Goal: Transaction & Acquisition: Obtain resource

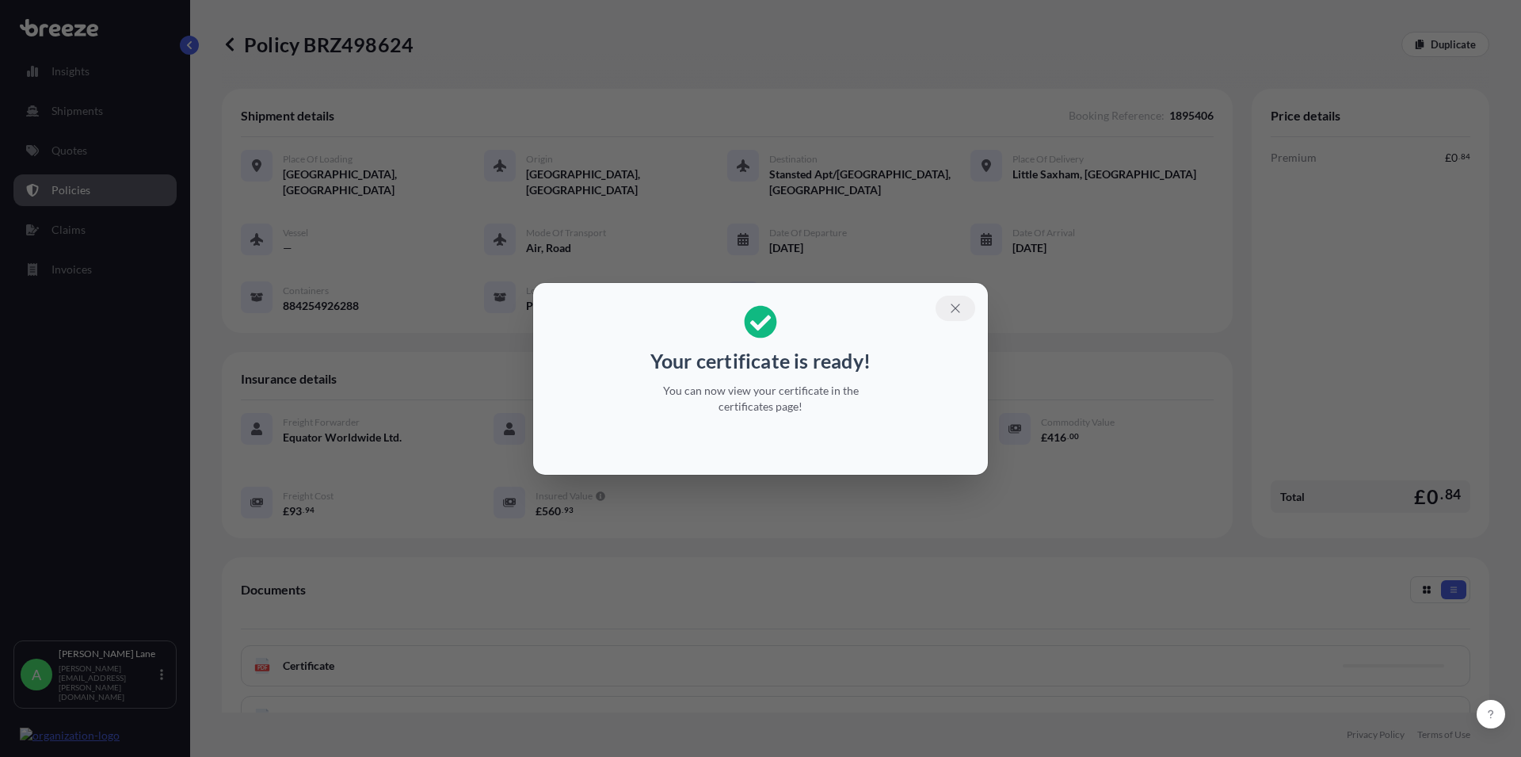
click at [953, 308] on icon "button" at bounding box center [955, 308] width 14 height 14
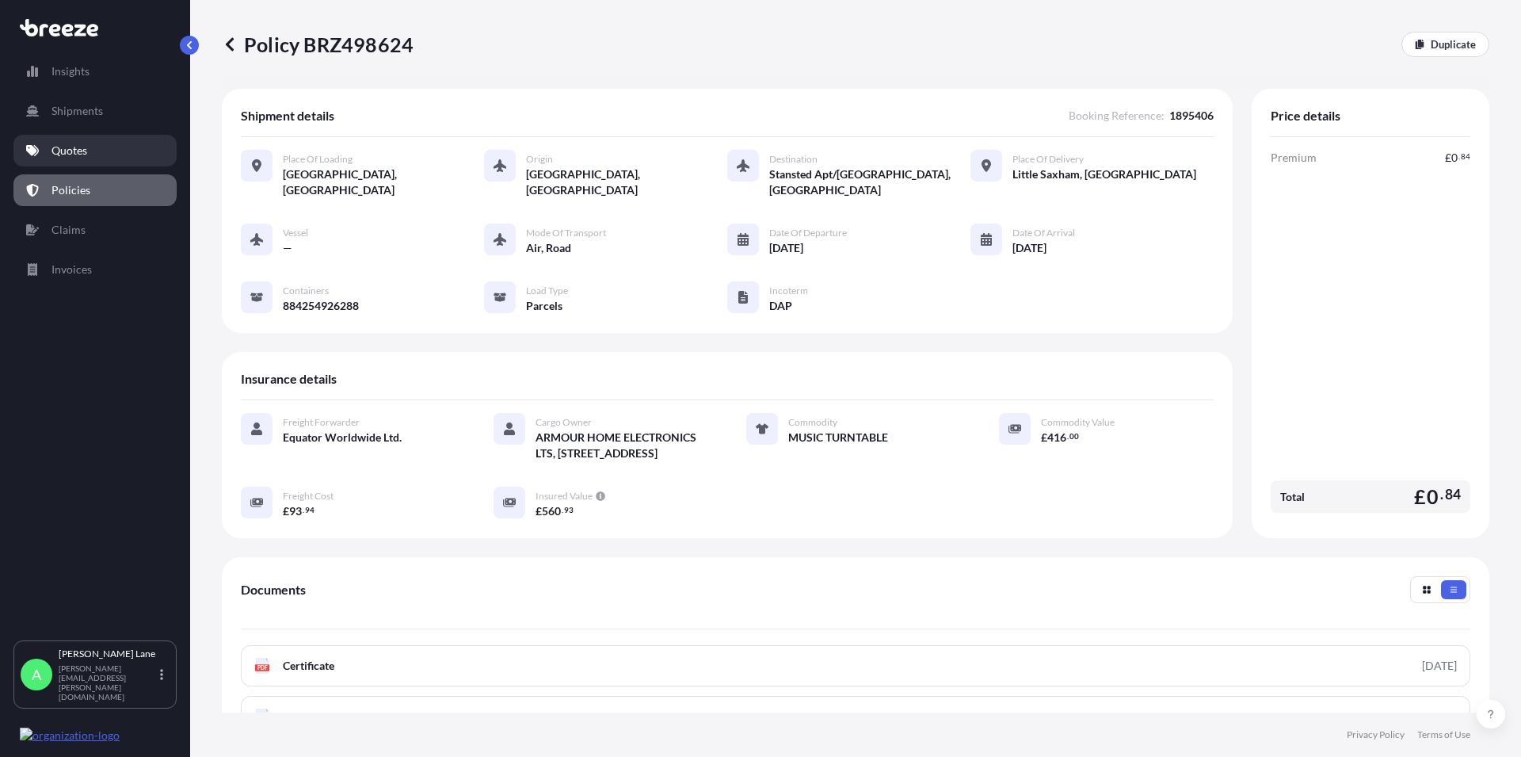
click at [76, 155] on p "Quotes" at bounding box center [70, 151] width 36 height 16
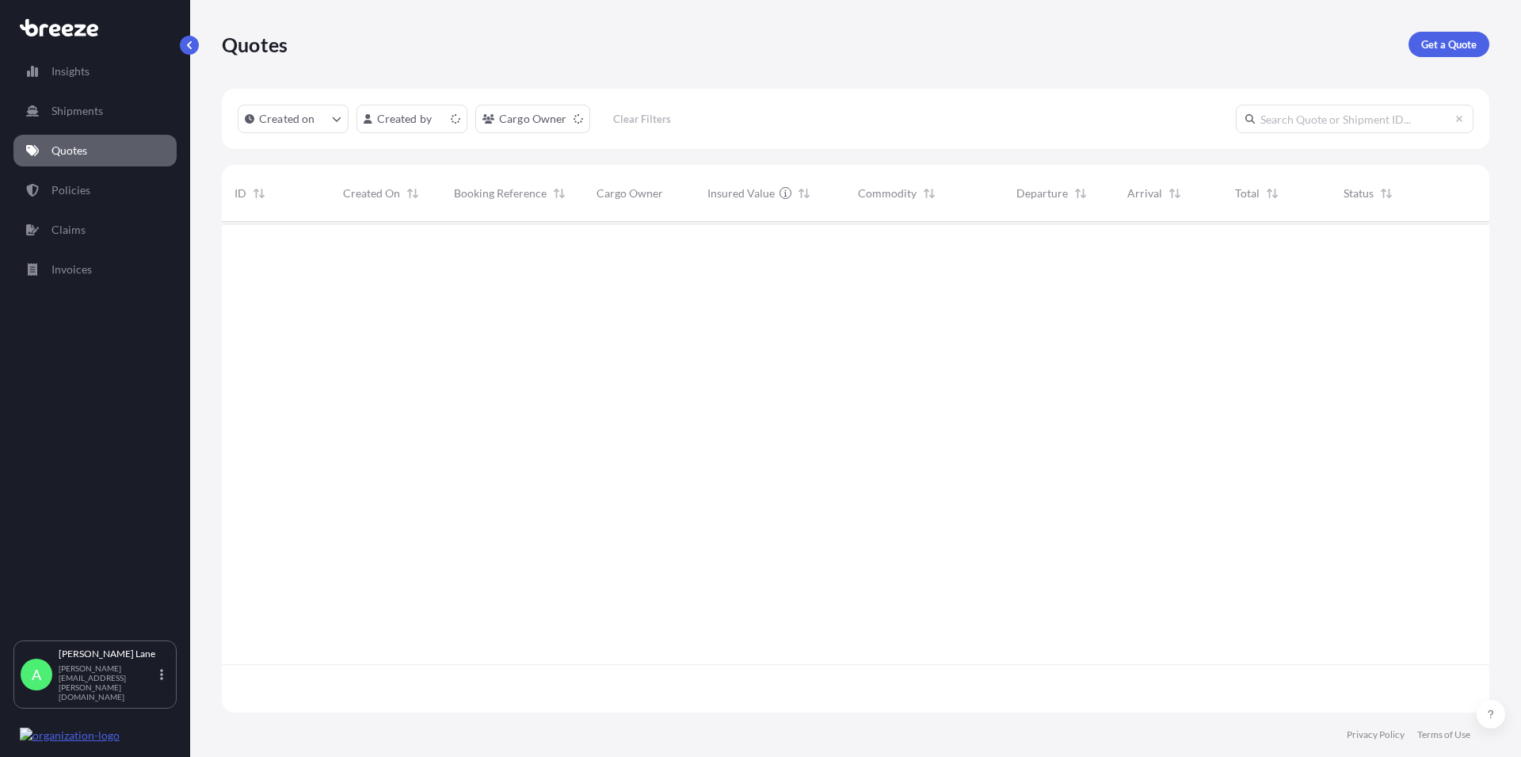
scroll to position [486, 1254]
click at [1433, 45] on p "Get a Quote" at bounding box center [1448, 44] width 55 height 16
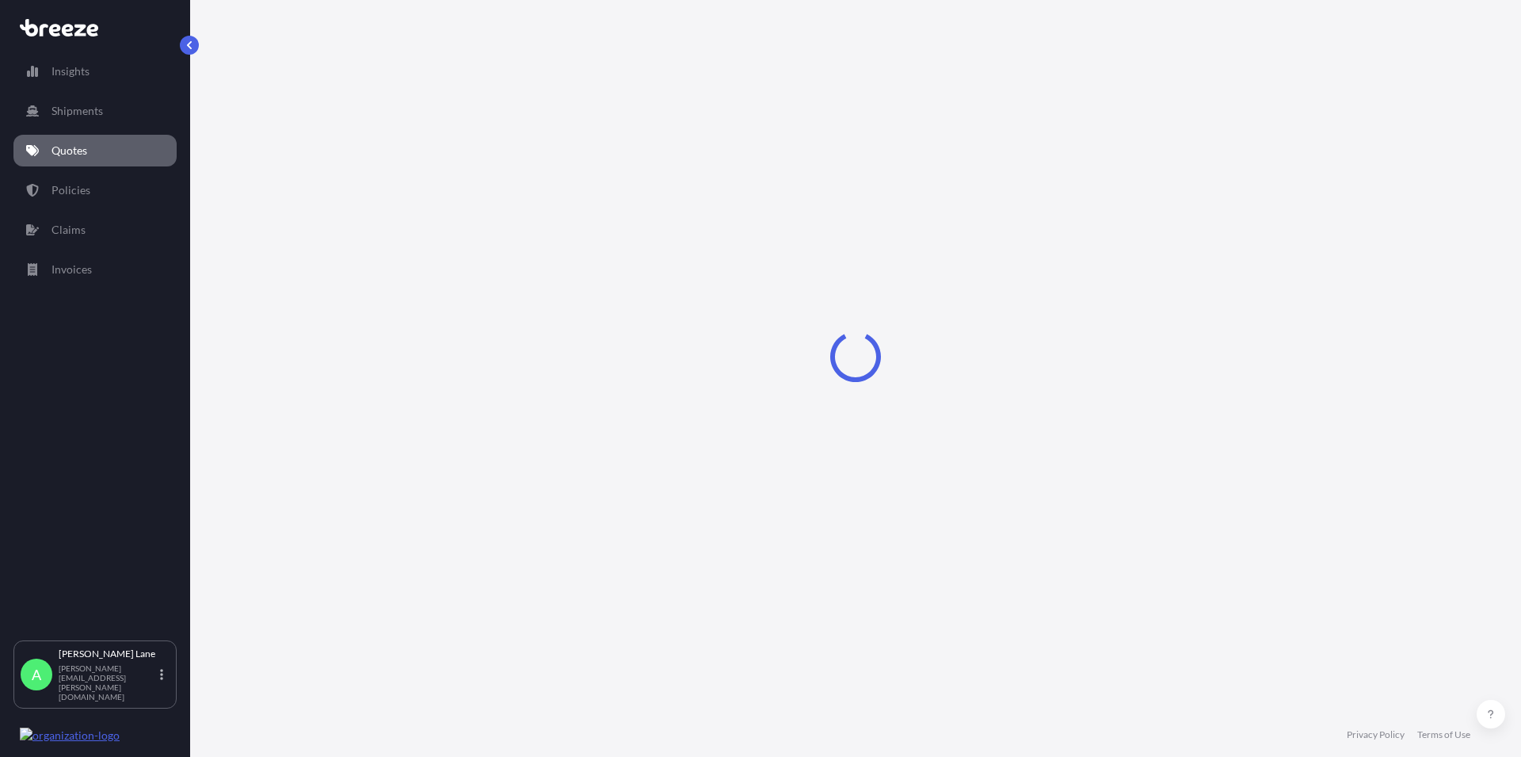
select select "Road"
select select "1"
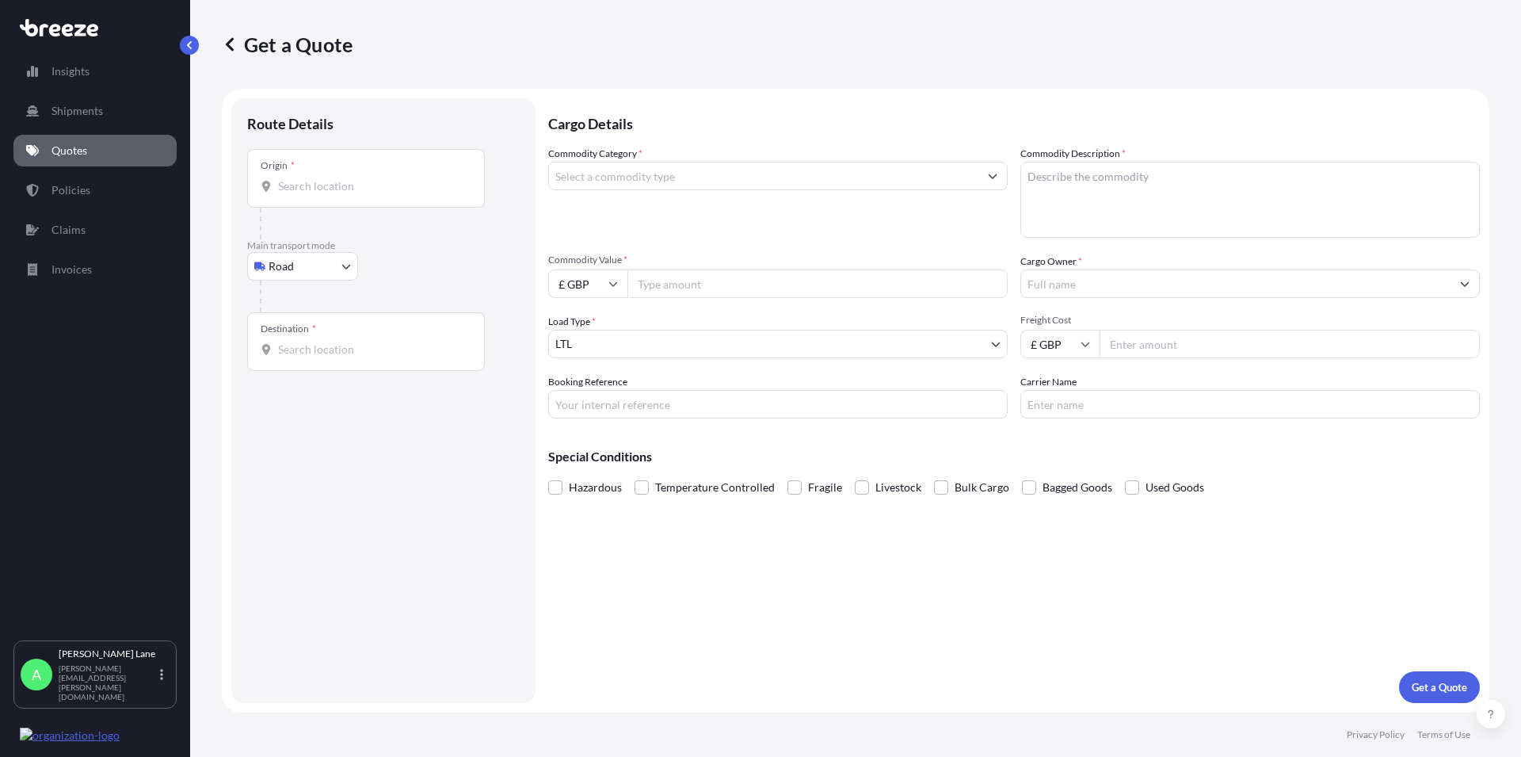
click at [277, 185] on div at bounding box center [366, 186] width 211 height 16
click at [278, 185] on input "Origin *" at bounding box center [371, 186] width 187 height 16
click at [311, 185] on input "Origin * Please select an origin" at bounding box center [371, 186] width 187 height 16
paste input "W1U 1FD"
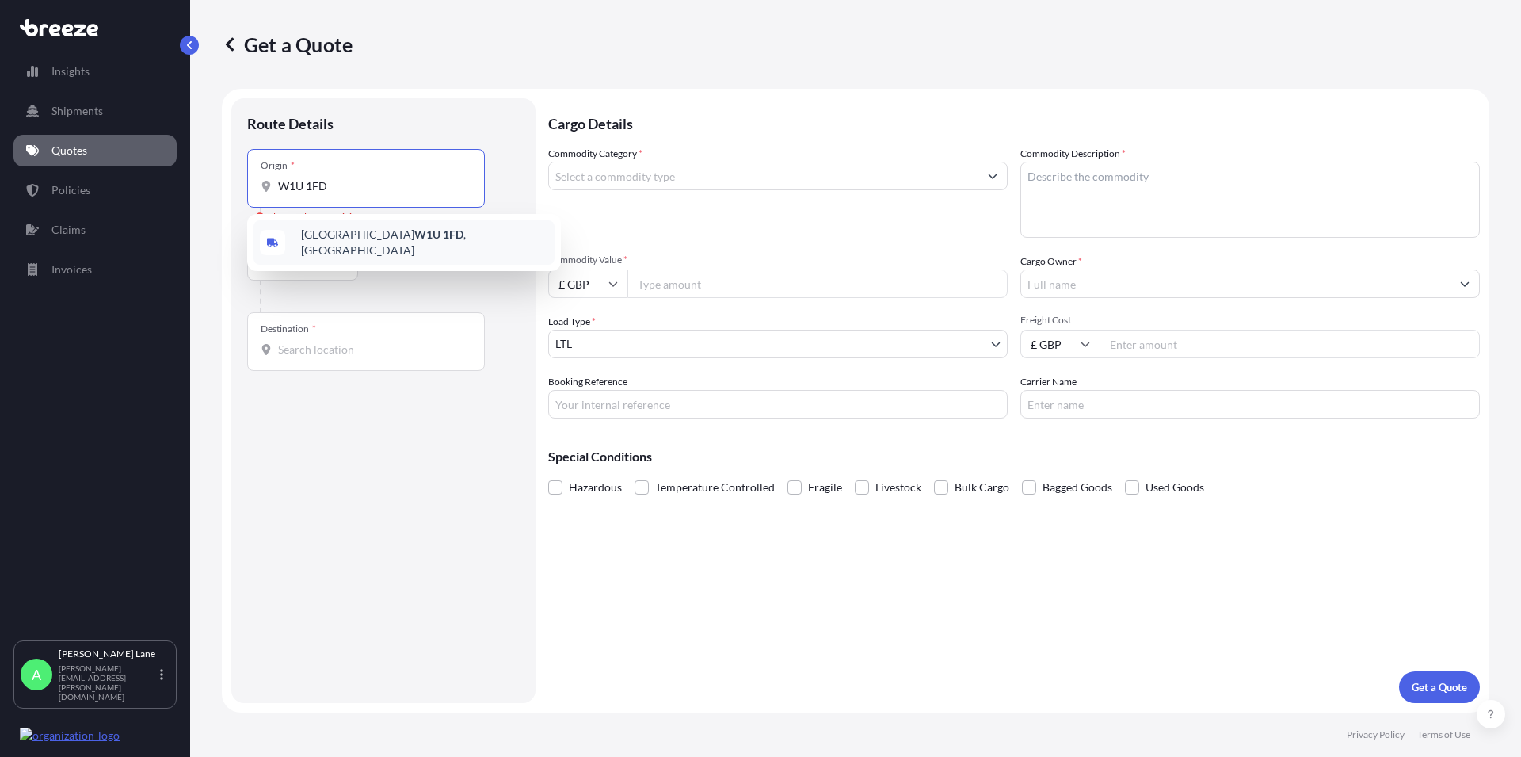
click at [334, 237] on span "[GEOGRAPHIC_DATA] W1U 1FD , [GEOGRAPHIC_DATA]" at bounding box center [424, 243] width 247 height 32
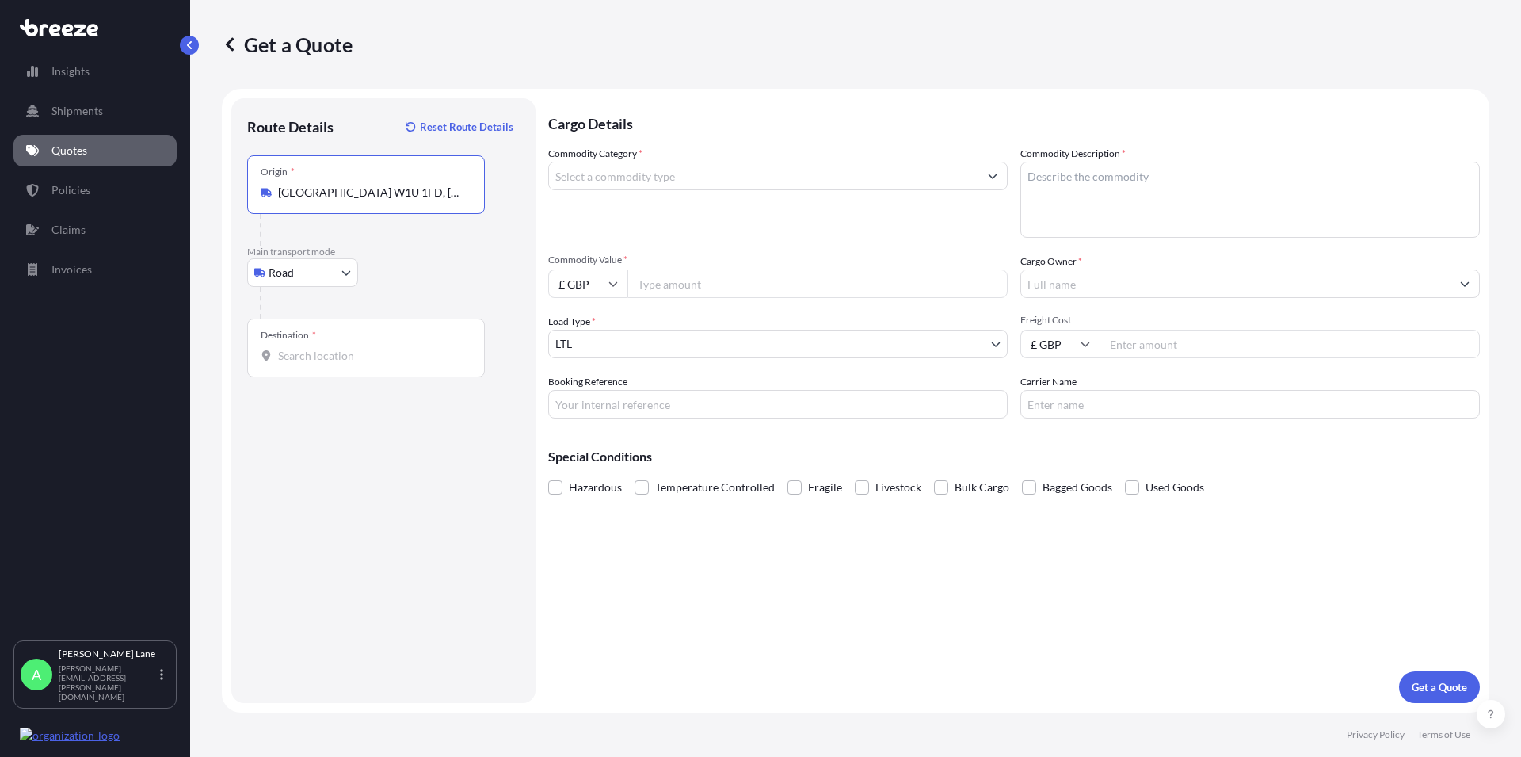
type input "[GEOGRAPHIC_DATA] W1U 1FD, [GEOGRAPHIC_DATA]"
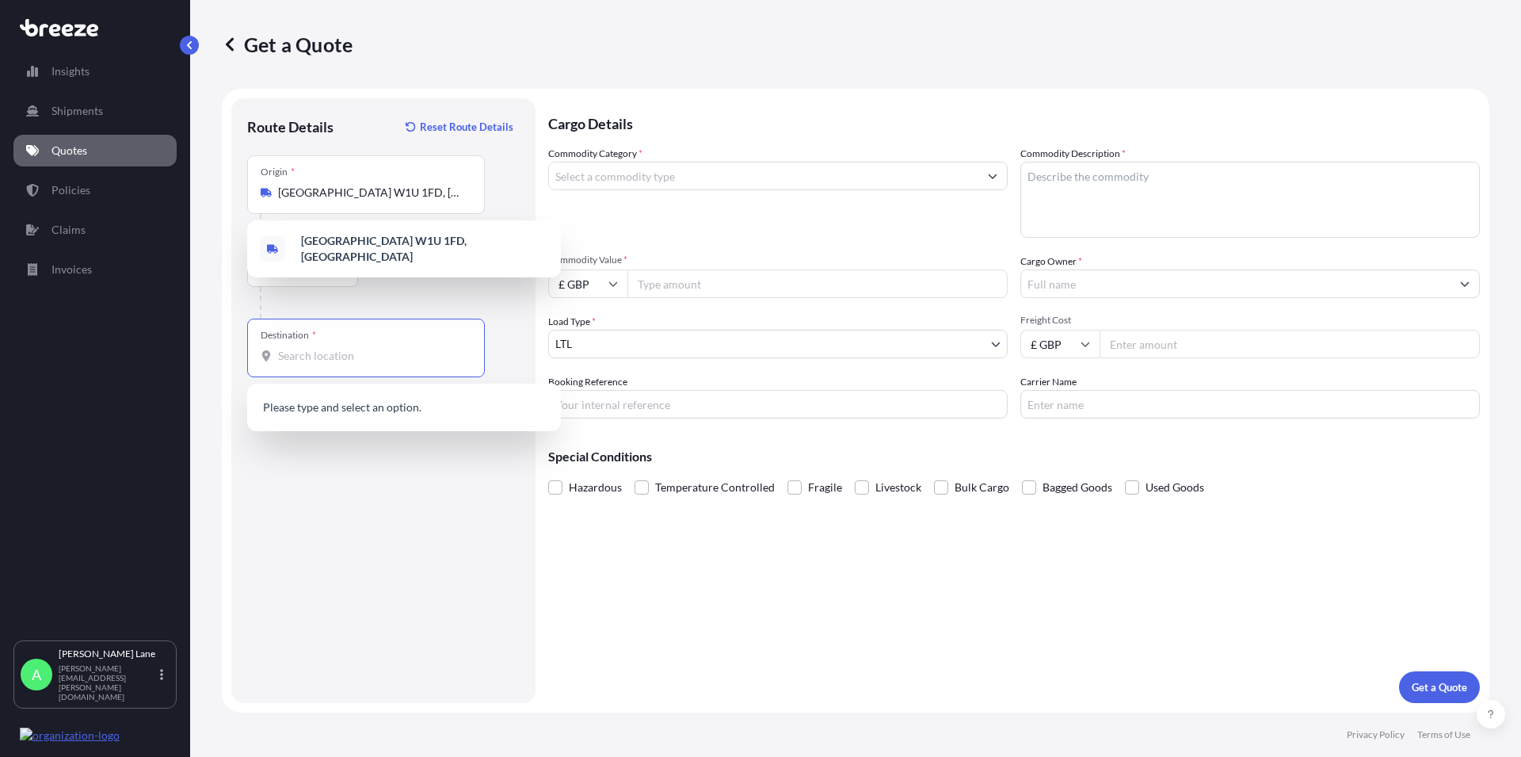
click at [349, 354] on input "Destination *" at bounding box center [371, 356] width 187 height 16
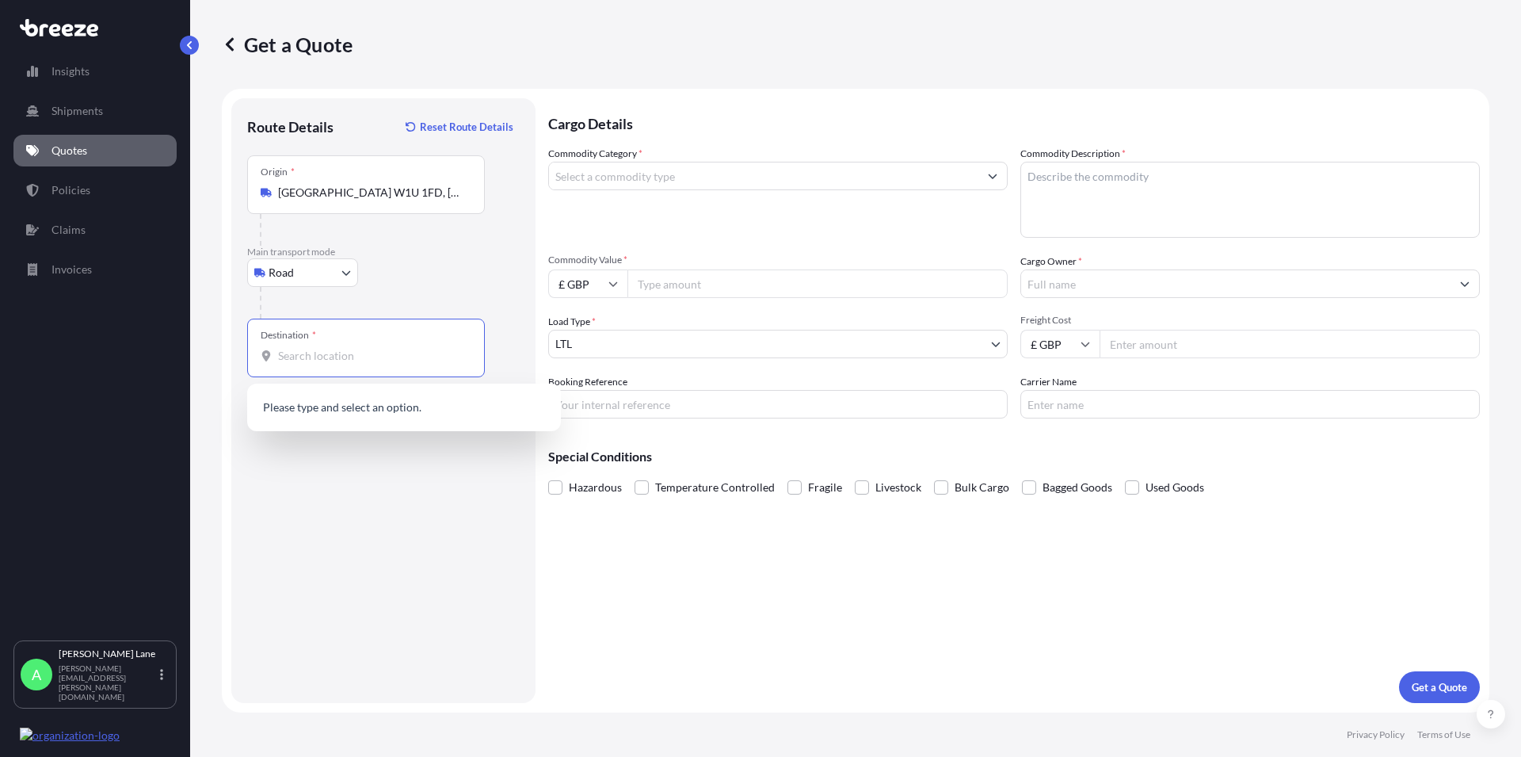
paste input "EH3 8AN"
click at [327, 410] on span "Edinburgh EH3 8AN , [GEOGRAPHIC_DATA]" at bounding box center [424, 412] width 247 height 32
type input "Edinburgh EH3 8AN, [GEOGRAPHIC_DATA]"
click at [628, 173] on input "Commodity Category *" at bounding box center [763, 176] width 429 height 29
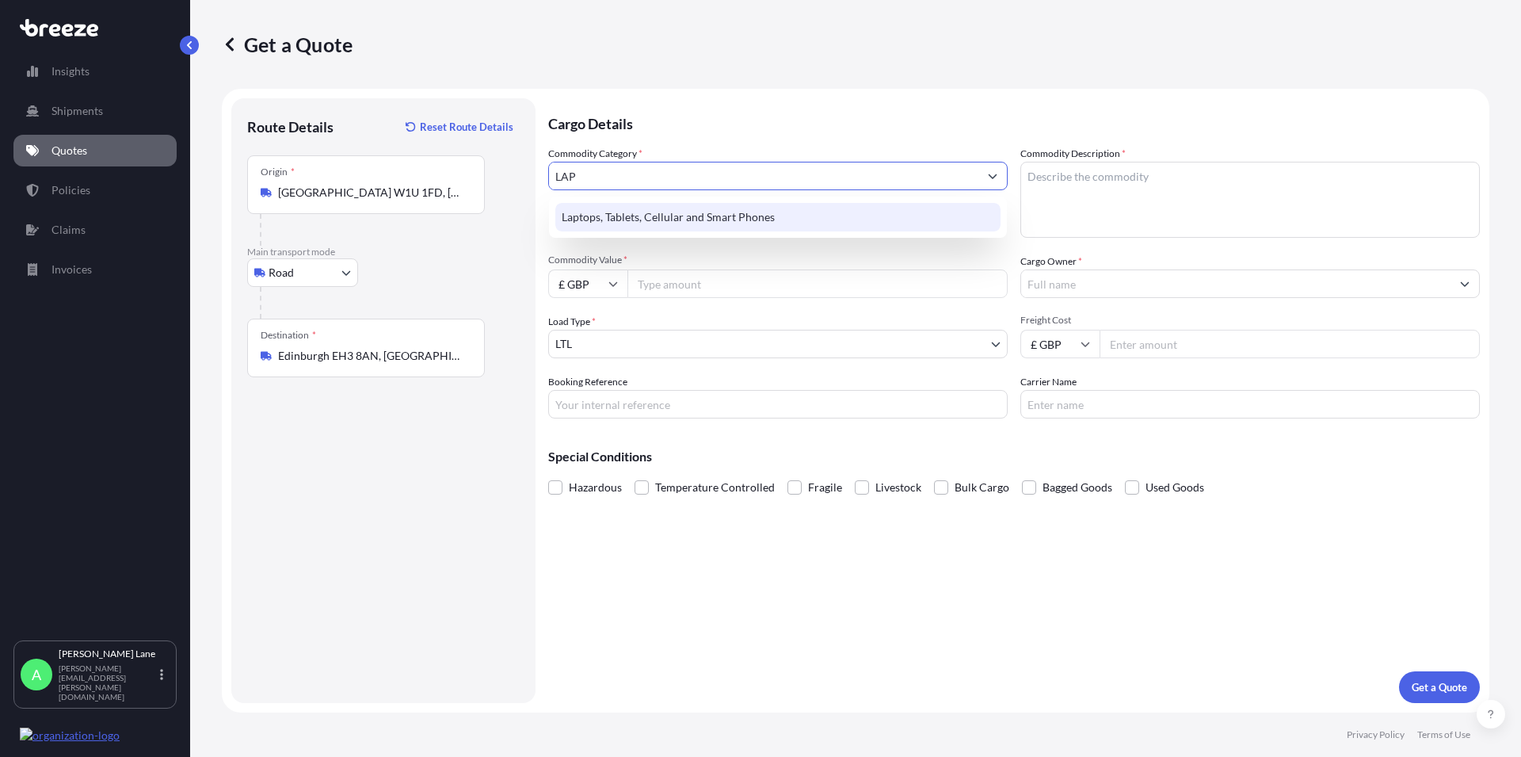
click at [644, 215] on div "Laptops, Tablets, Cellular and Smart Phones" at bounding box center [777, 217] width 445 height 29
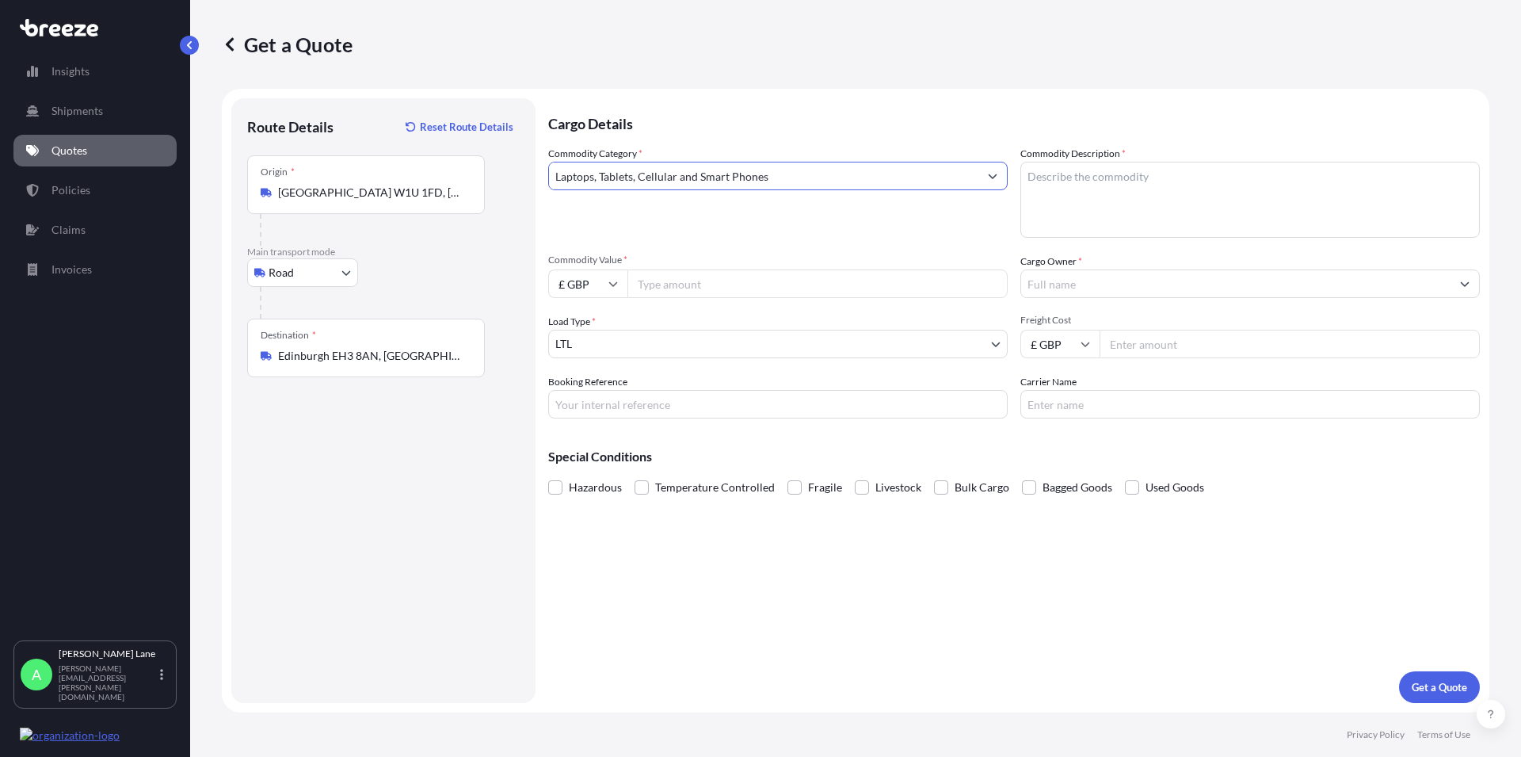
type input "Laptops, Tablets, Cellular and Smart Phones"
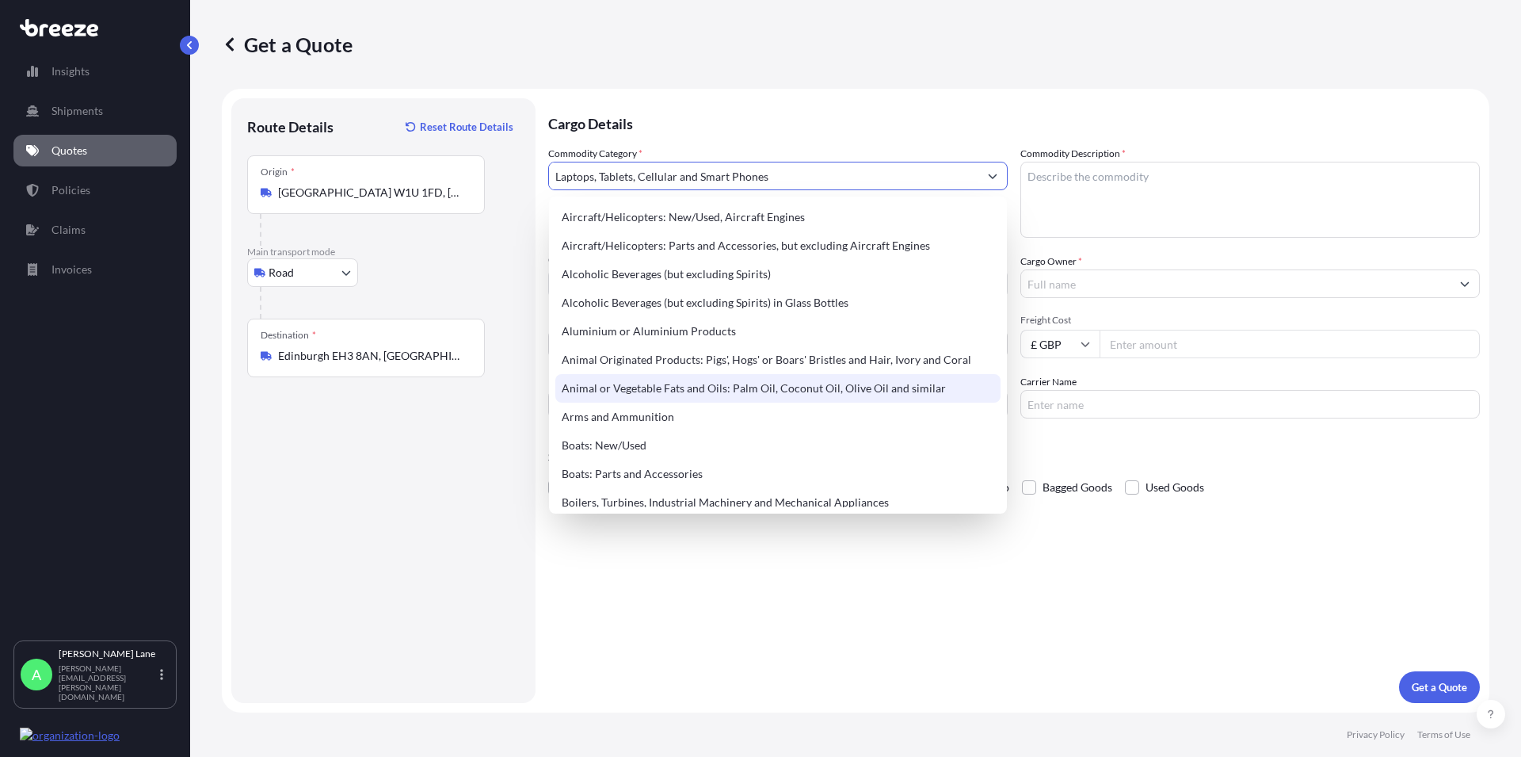
click at [1064, 179] on textarea "Commodity Description *" at bounding box center [1251, 200] width 460 height 76
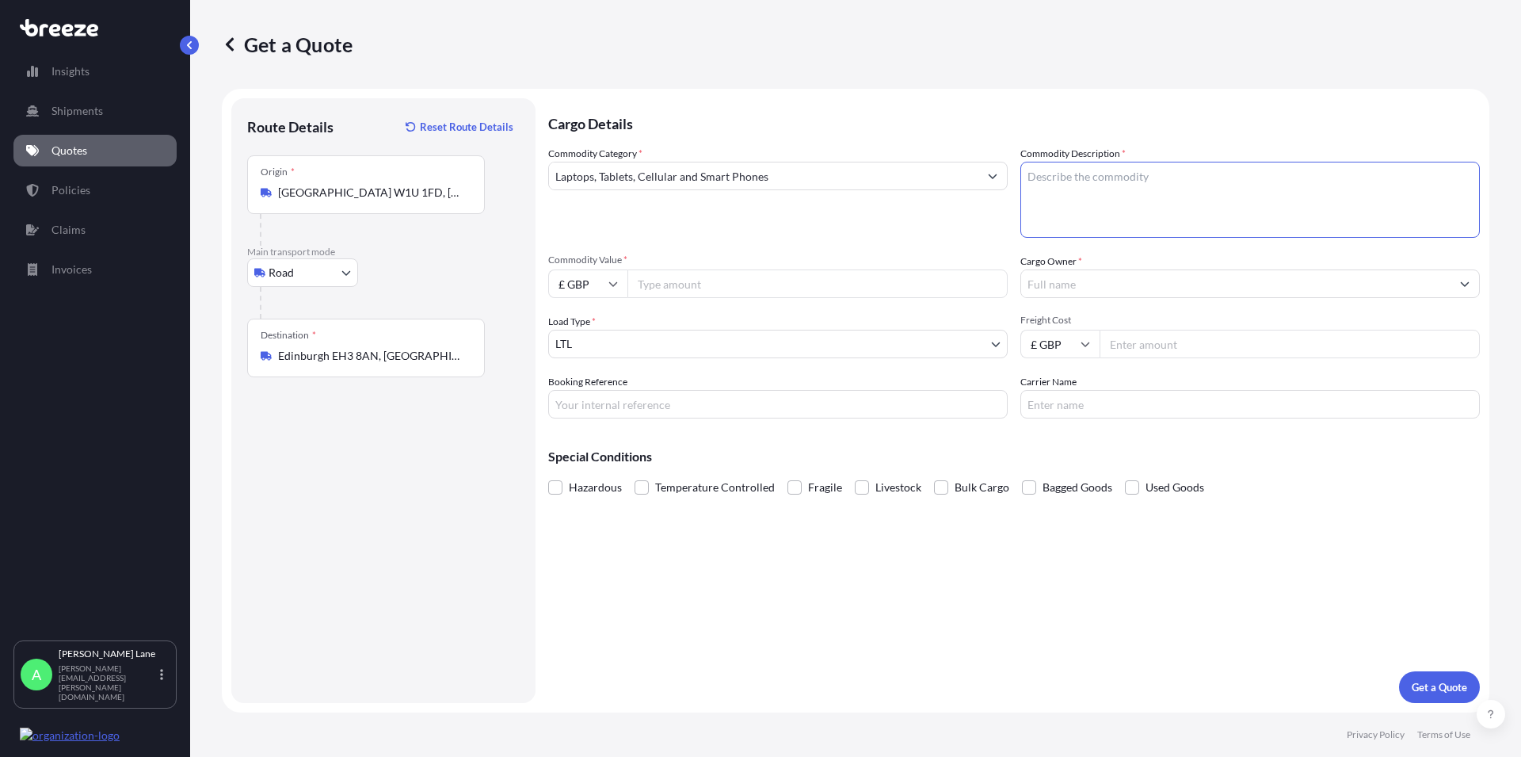
paste textarea "I PHONE 14"
type textarea "I PHONE 14"
click at [1060, 268] on label "Cargo Owner *" at bounding box center [1052, 262] width 62 height 16
click at [1060, 269] on input "Cargo Owner *" at bounding box center [1235, 283] width 429 height 29
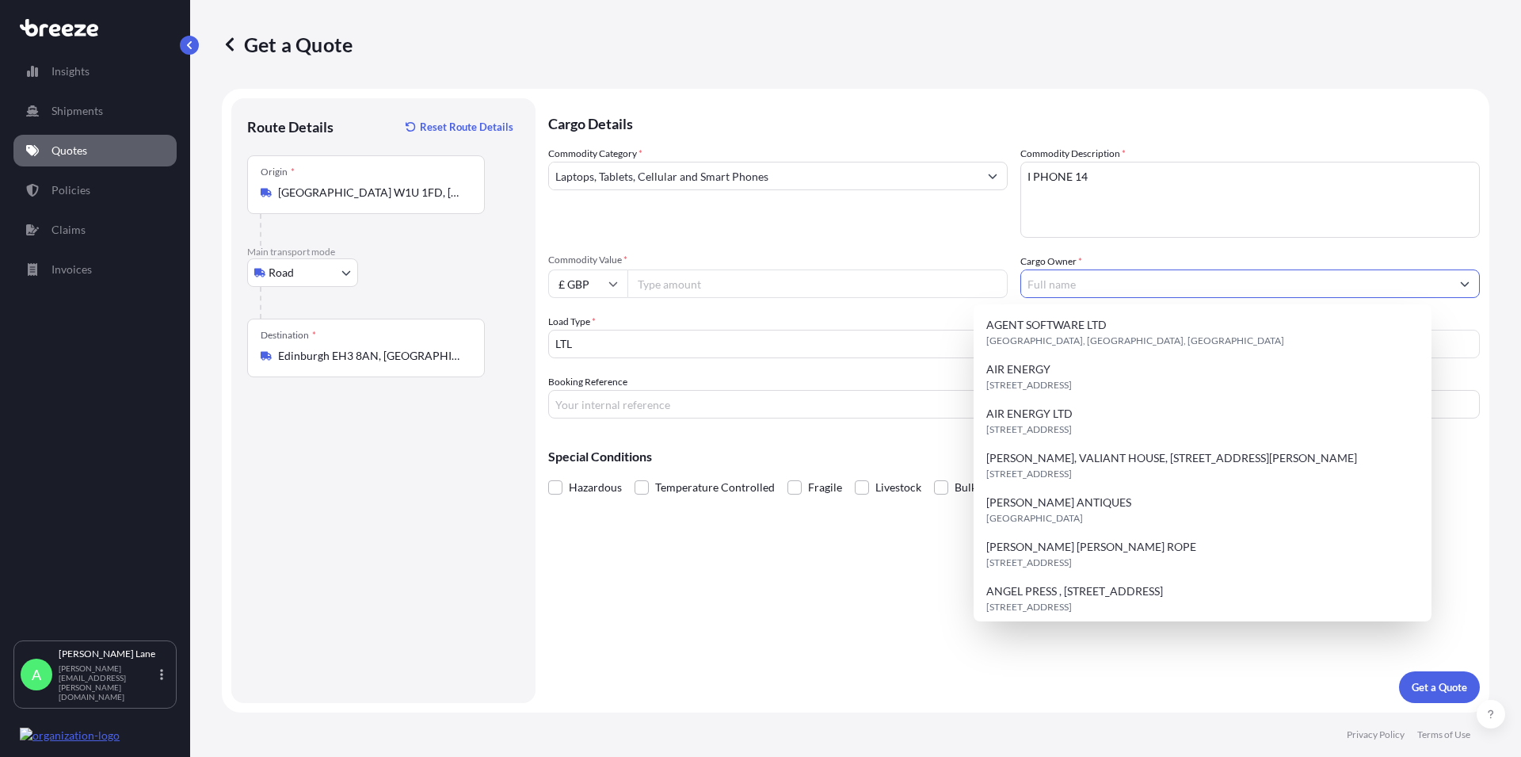
click at [1055, 278] on input "Cargo Owner *" at bounding box center [1235, 283] width 429 height 29
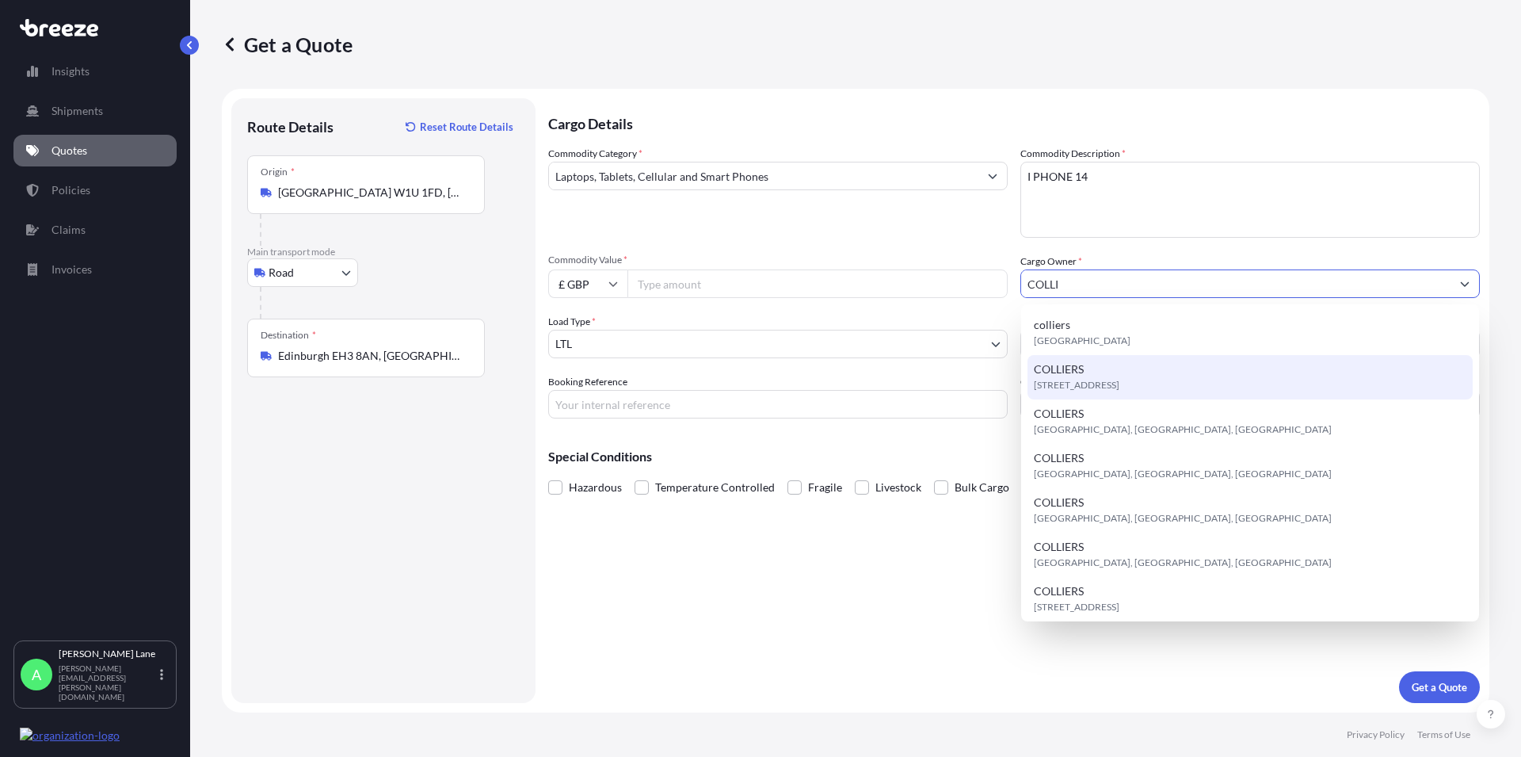
click at [1120, 391] on span "[STREET_ADDRESS]" at bounding box center [1077, 385] width 86 height 16
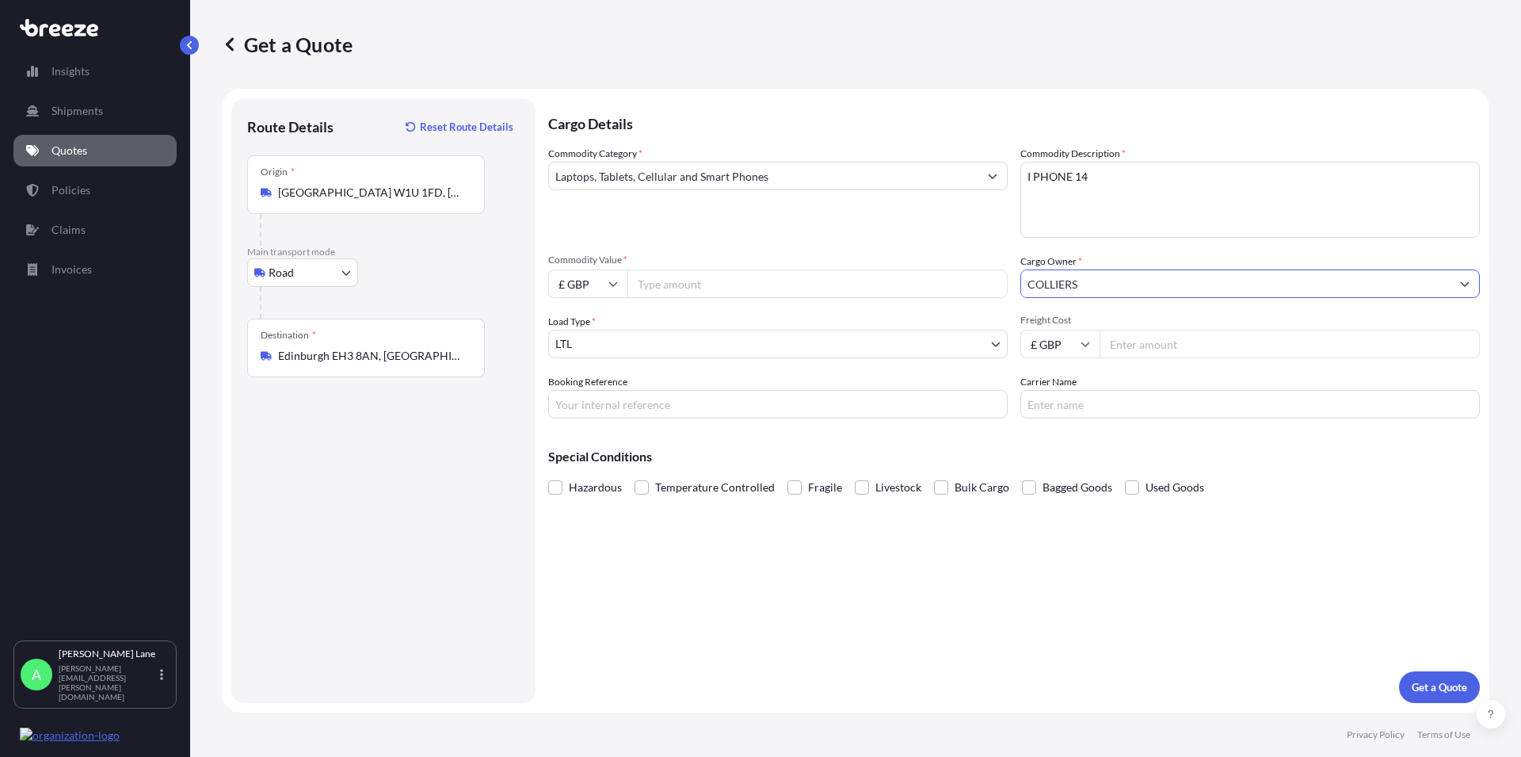
type input "COLLIERS"
click at [687, 288] on input "Commodity Value *" at bounding box center [818, 283] width 380 height 29
type input "500"
click at [1120, 340] on input "Freight Cost" at bounding box center [1290, 344] width 380 height 29
type input "25.39"
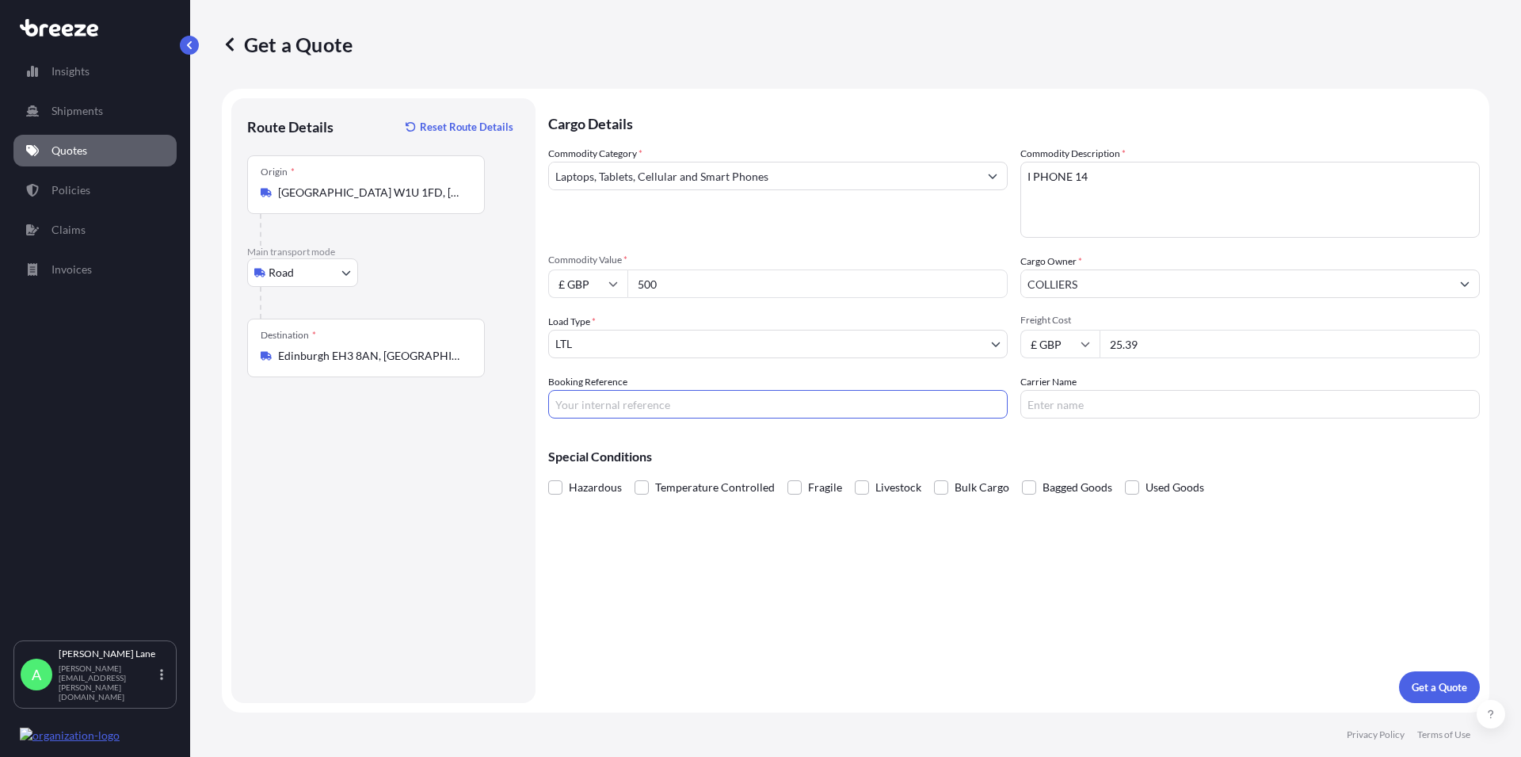
click at [591, 406] on input "Booking Reference" at bounding box center [778, 404] width 460 height 29
paste input "1895443"
type input "1895443"
click at [1108, 405] on input "Carrier Name" at bounding box center [1251, 404] width 460 height 29
type input "DHL"
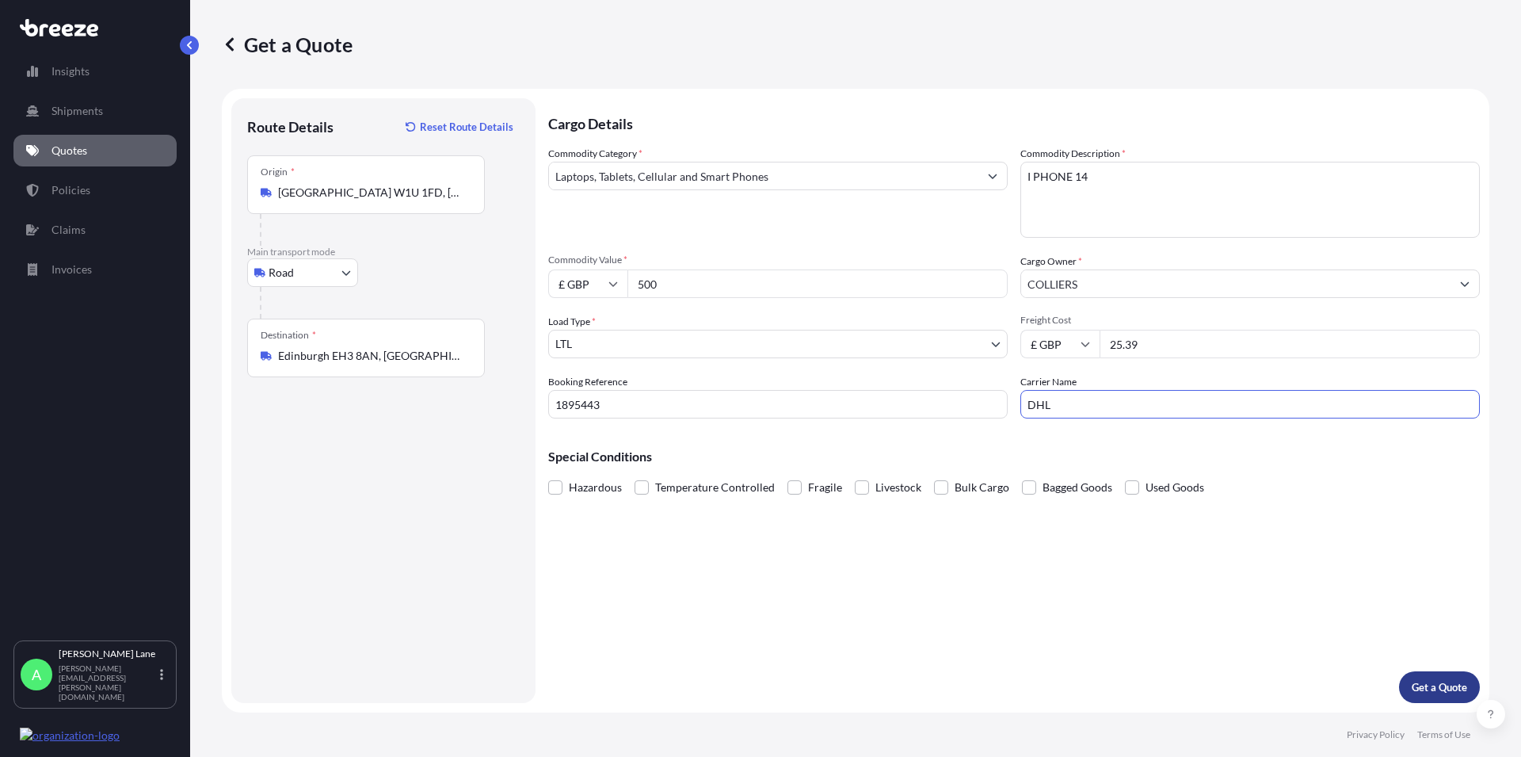
click at [1420, 689] on p "Get a Quote" at bounding box center [1439, 687] width 55 height 16
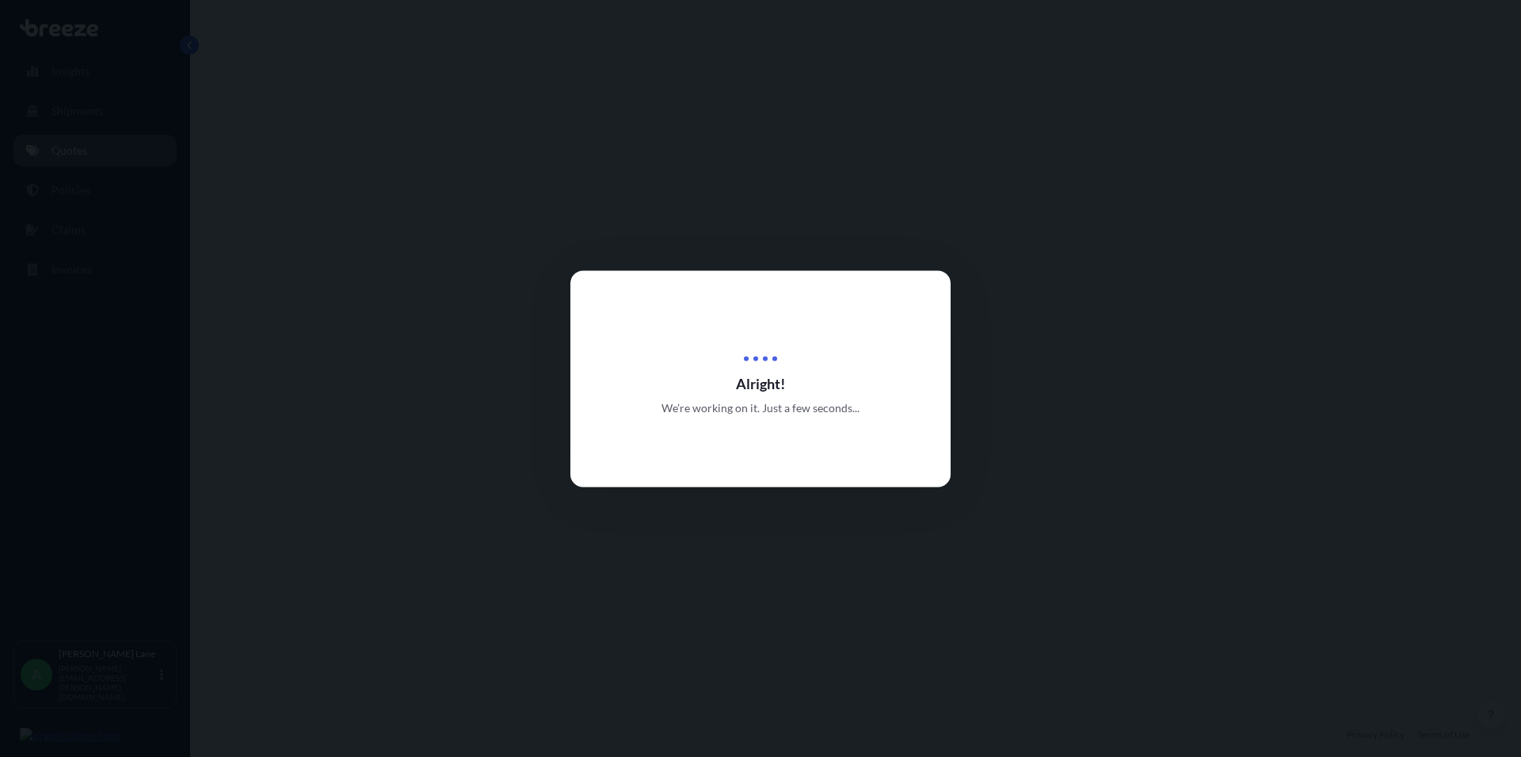
select select "Road"
select select "1"
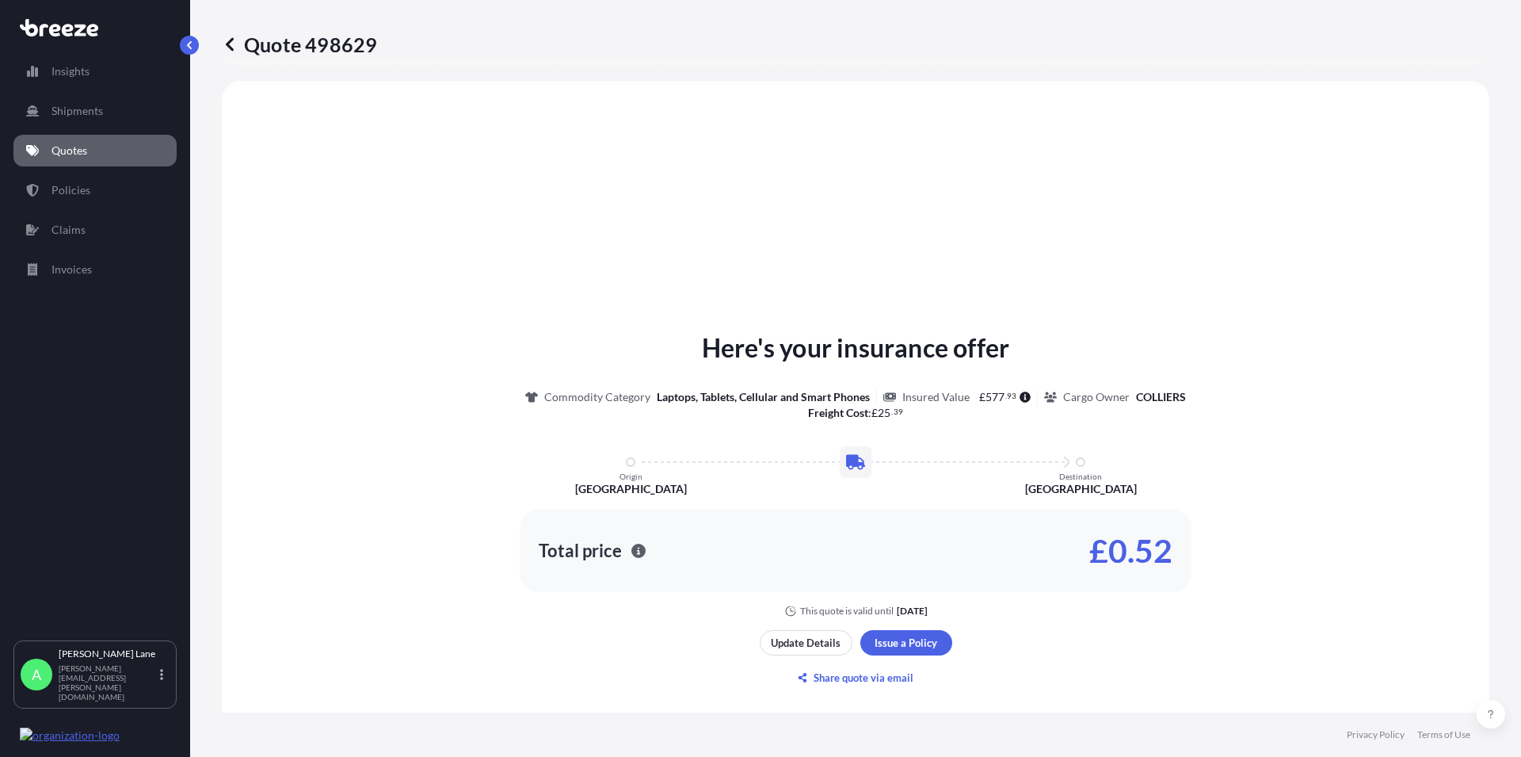
scroll to position [477, 0]
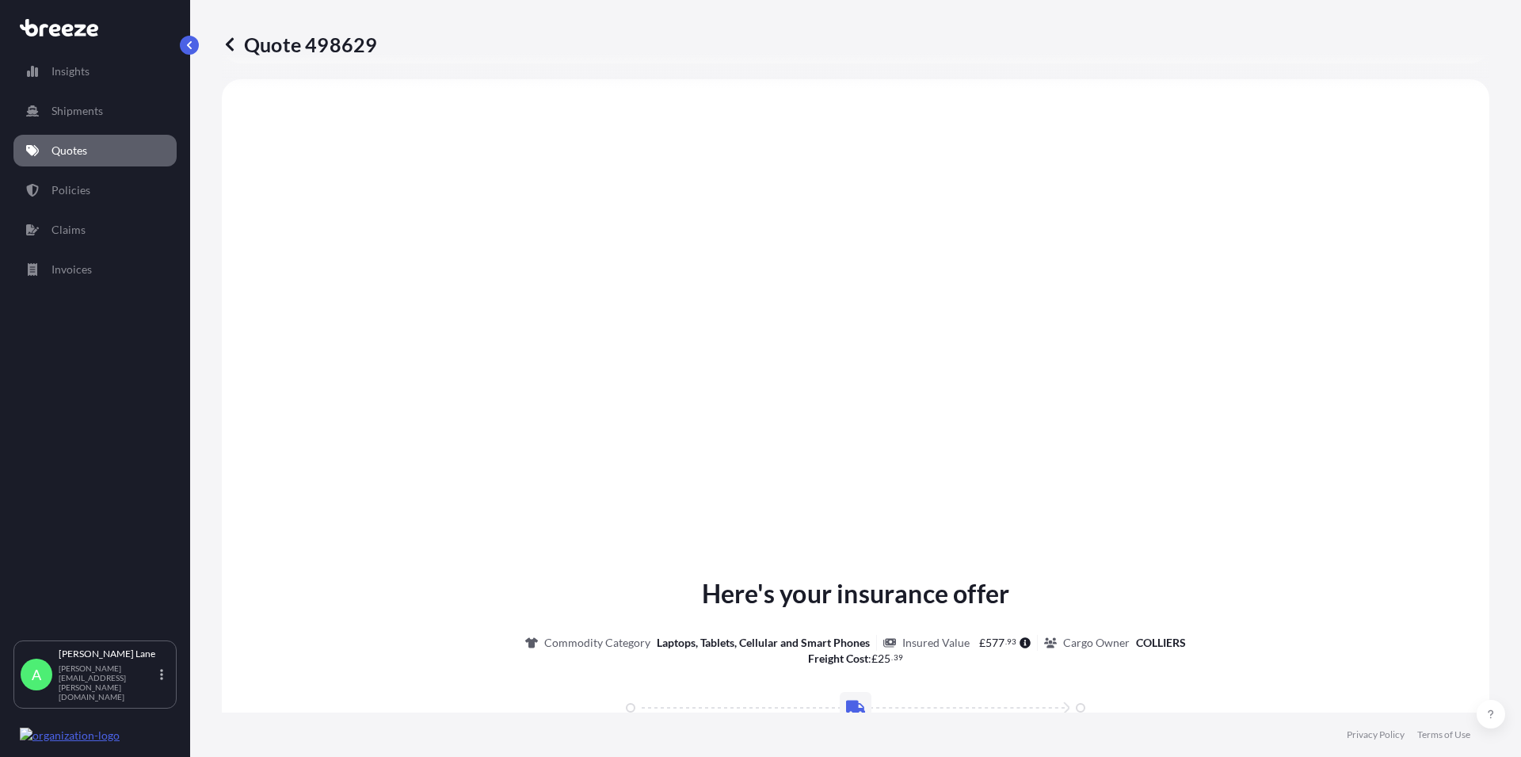
type input "[GEOGRAPHIC_DATA] W1U 1FD, [GEOGRAPHIC_DATA]"
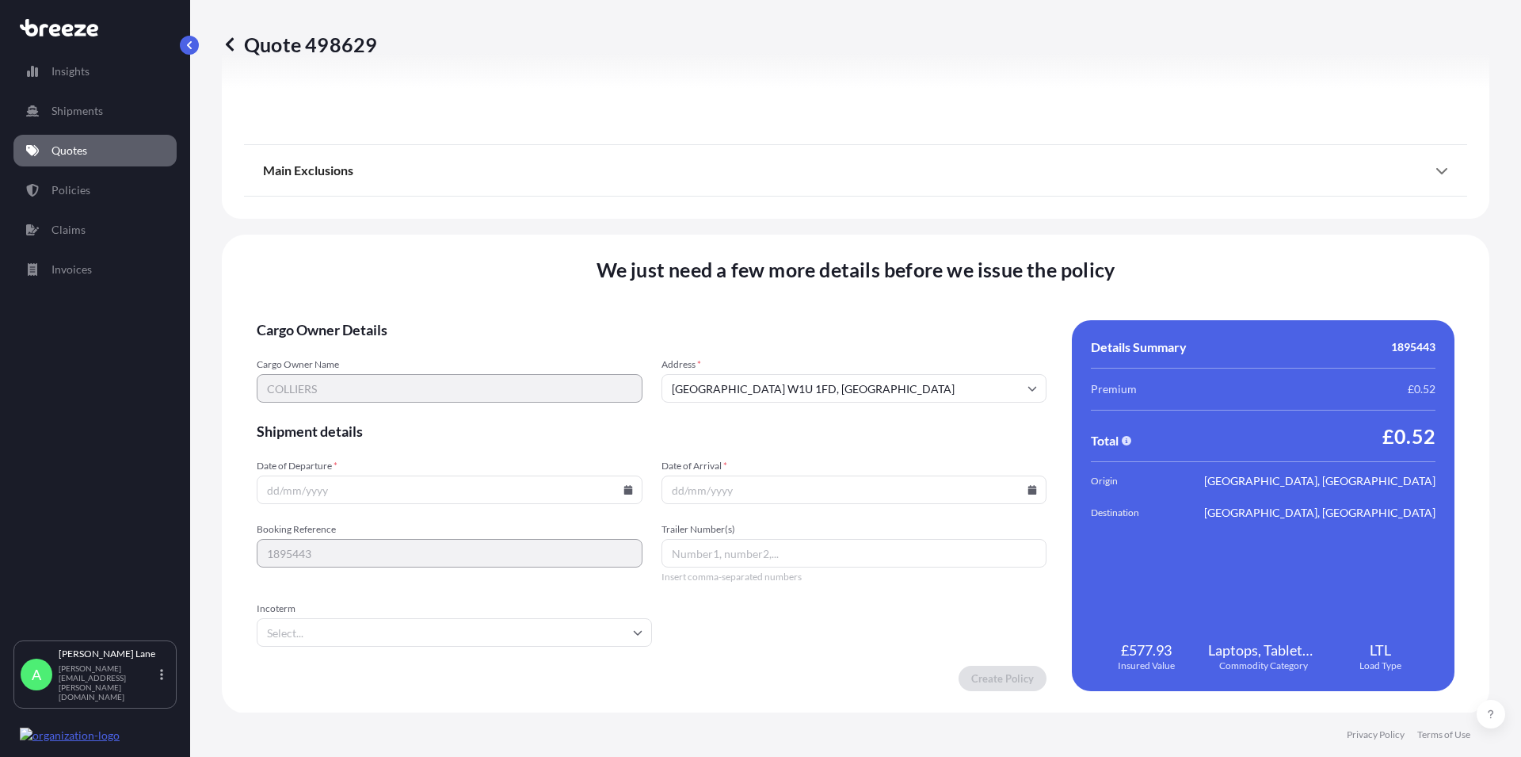
scroll to position [1758, 0]
click at [624, 489] on icon at bounding box center [628, 489] width 9 height 10
click at [413, 320] on button "10" at bounding box center [410, 317] width 25 height 25
type input "[DATE]"
click at [1028, 487] on icon at bounding box center [1033, 489] width 10 height 10
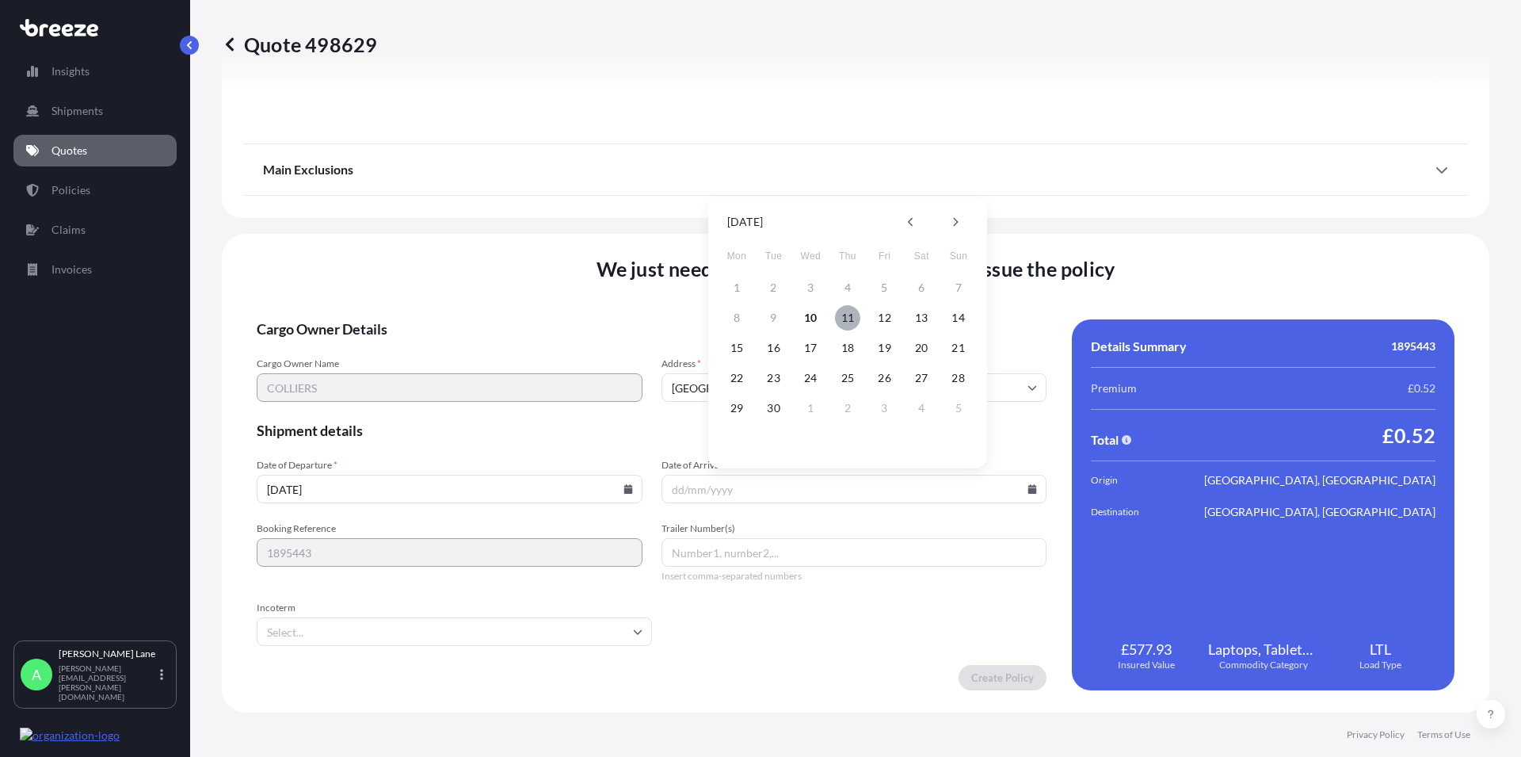
click at [847, 315] on button "11" at bounding box center [847, 317] width 25 height 25
type input "[DATE]"
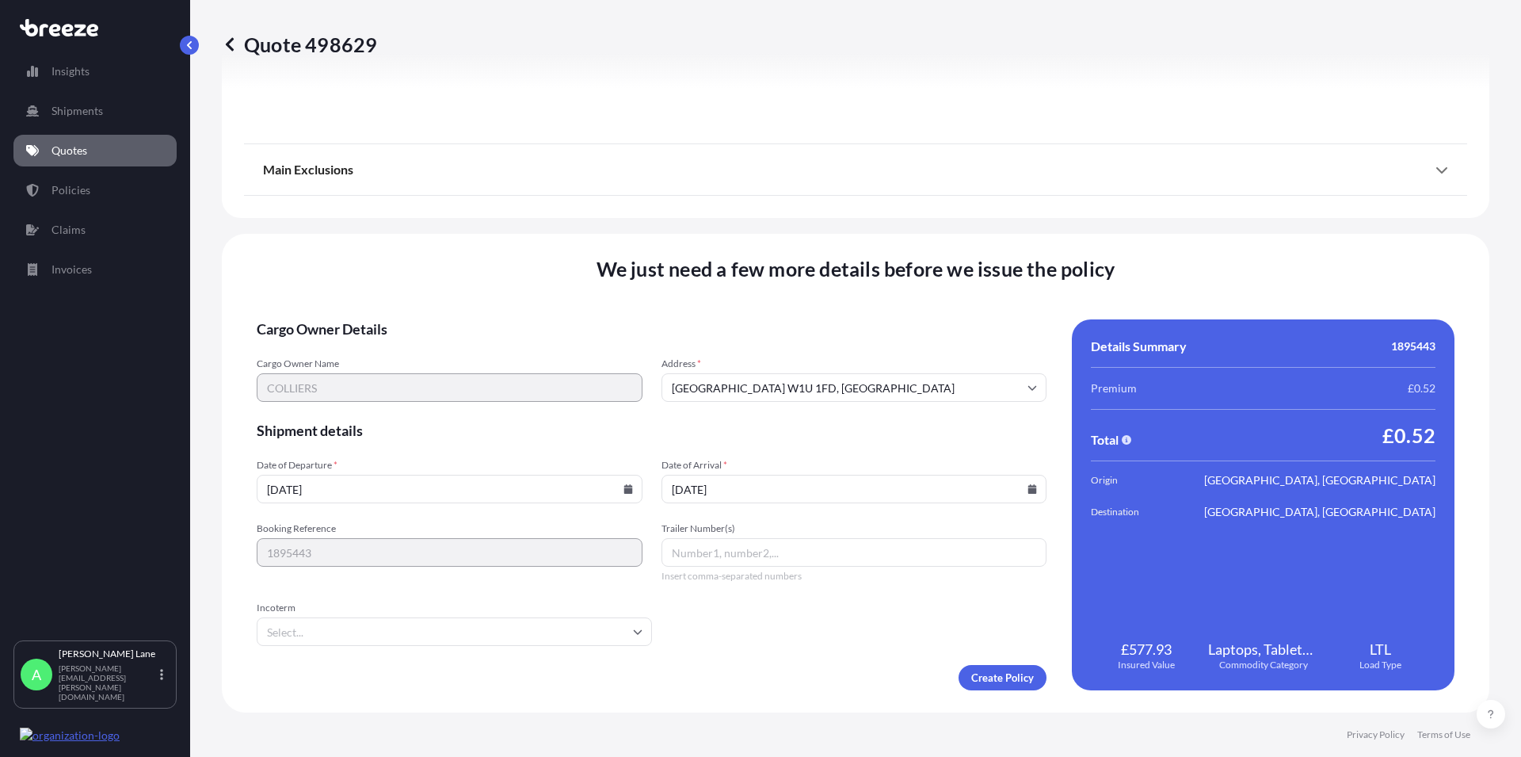
click at [712, 556] on input "Trailer Number(s)" at bounding box center [855, 552] width 386 height 29
paste input "4969019915"
click at [536, 613] on span "Incoterm" at bounding box center [454, 607] width 395 height 13
type input "4969019915"
click at [536, 617] on input "Incoterm" at bounding box center [454, 631] width 395 height 29
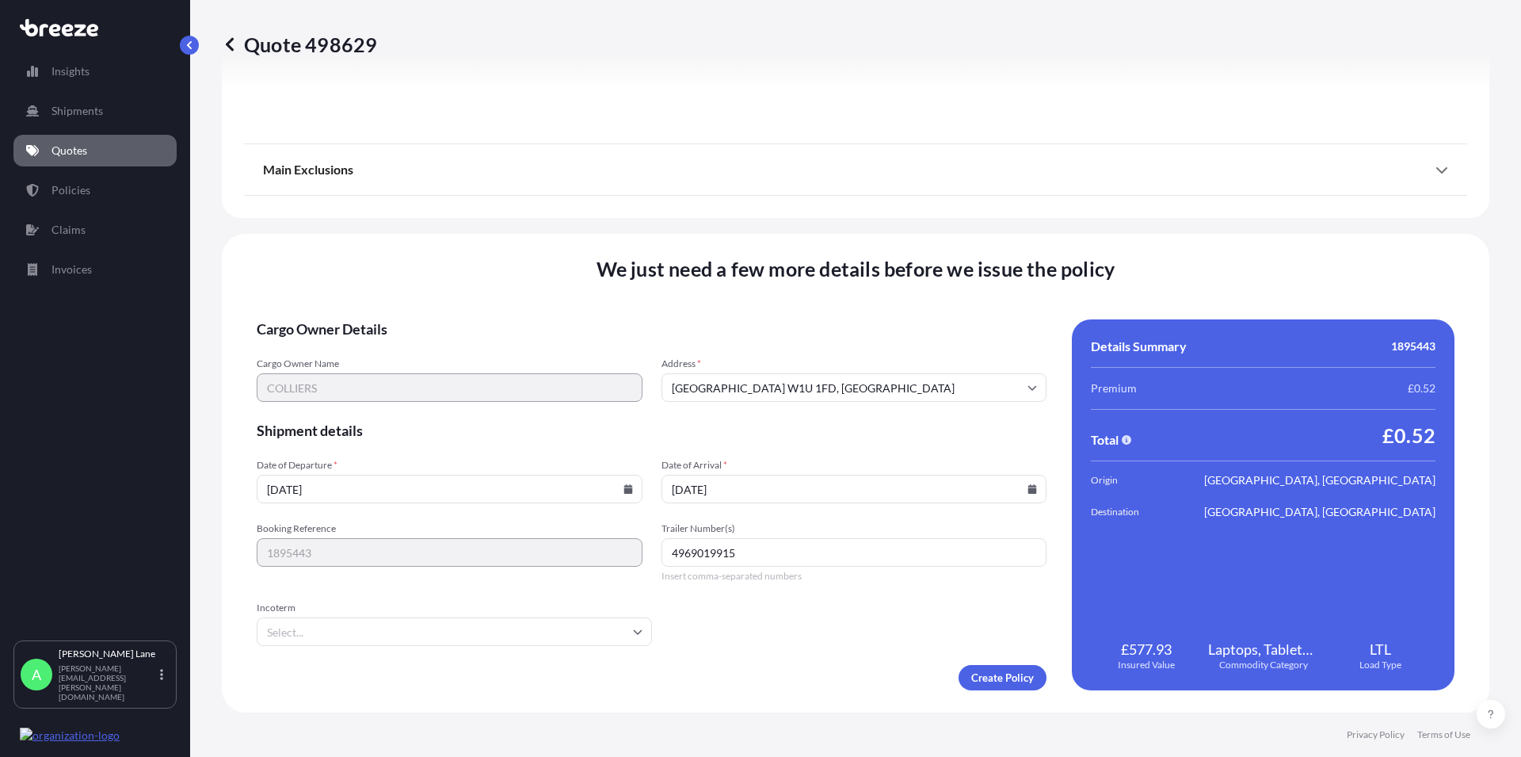
click at [528, 622] on input "Incoterm" at bounding box center [454, 631] width 395 height 29
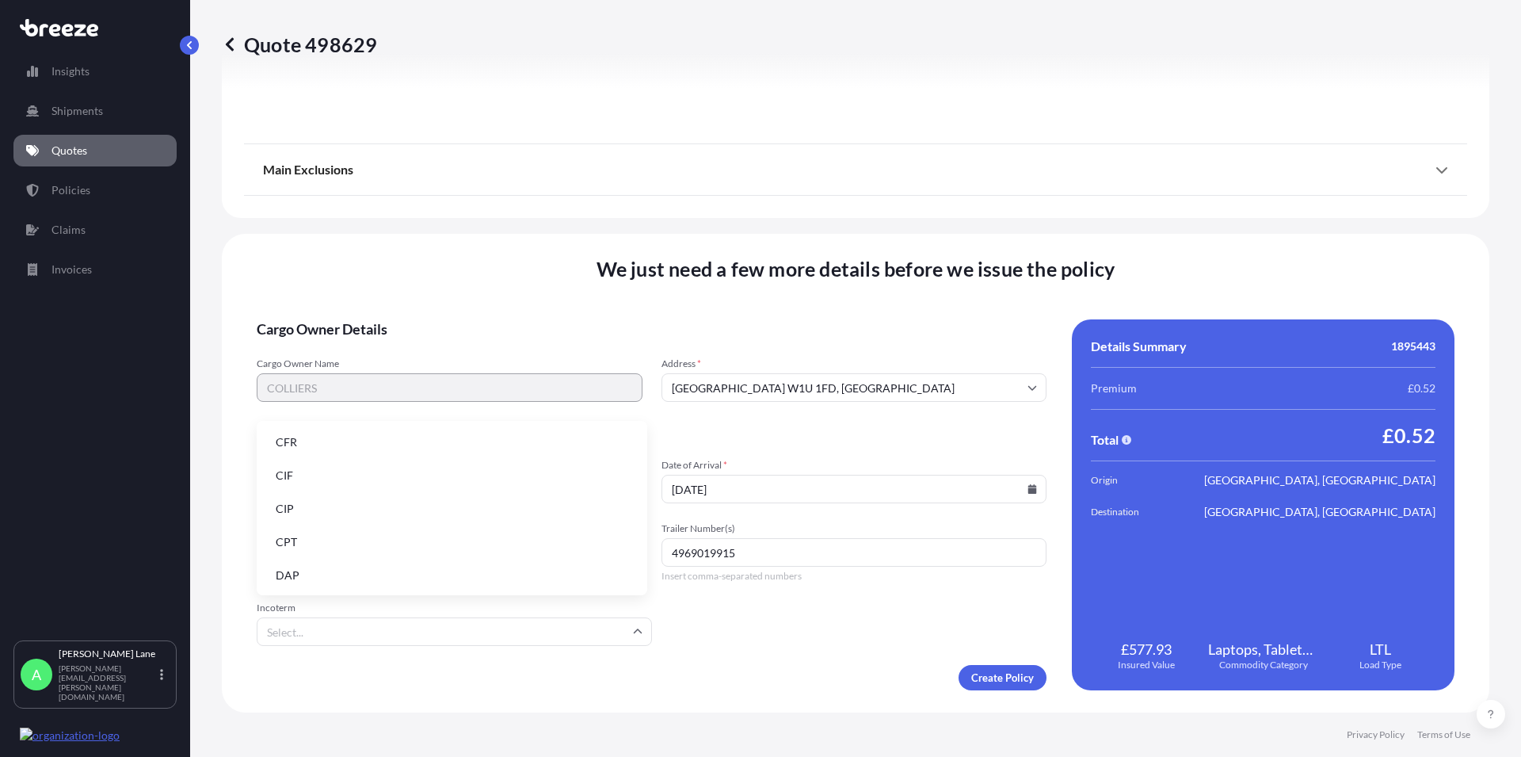
click at [380, 581] on li "DAP" at bounding box center [452, 575] width 378 height 30
